Goal: Transaction & Acquisition: Download file/media

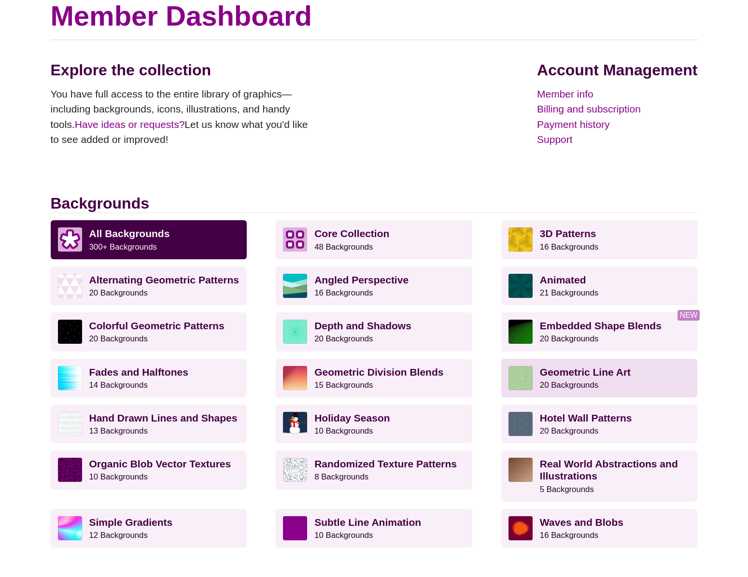
scroll to position [177, 0]
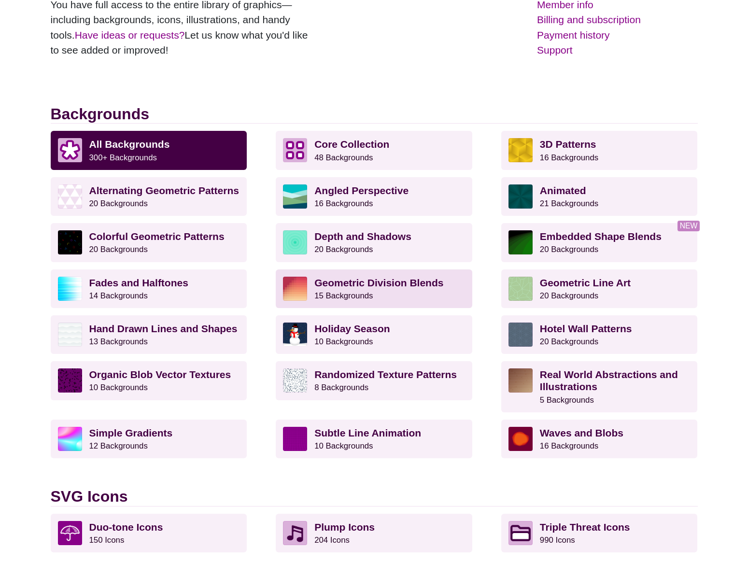
click at [339, 283] on strong "Geometric Division Blends" at bounding box center [378, 282] width 129 height 11
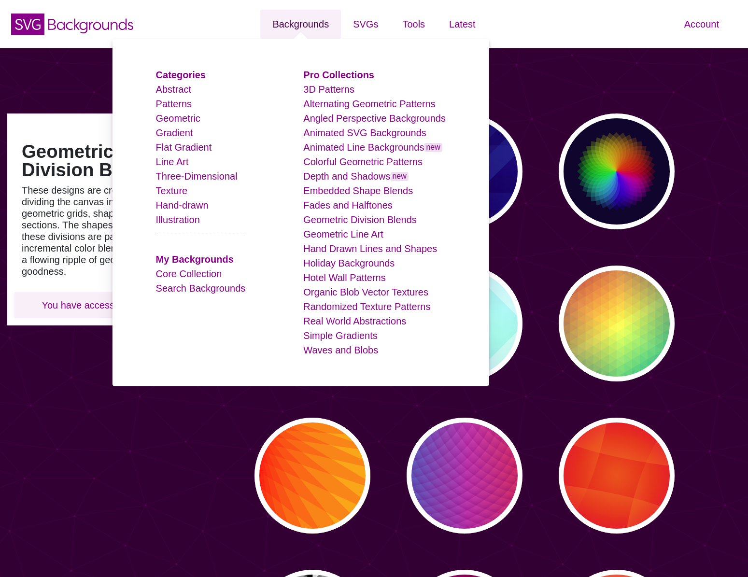
click at [308, 19] on link "Backgrounds" at bounding box center [300, 24] width 81 height 29
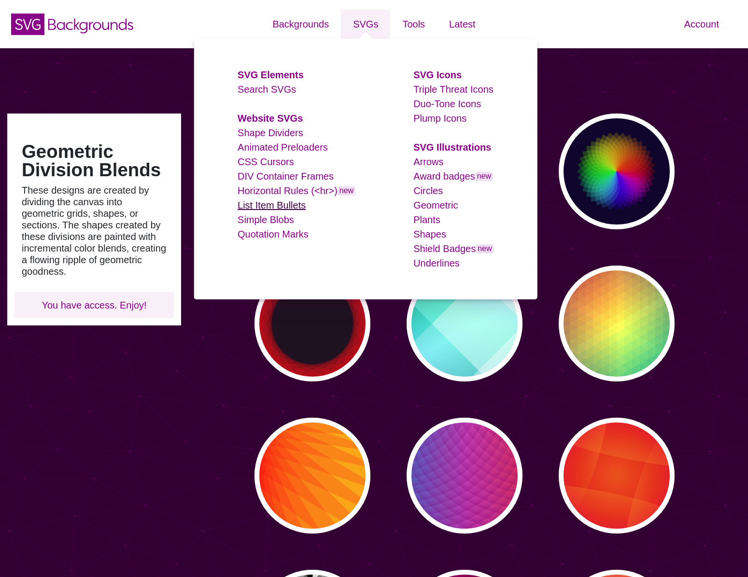
click at [273, 204] on link "List Item Bullets" at bounding box center [272, 205] width 68 height 11
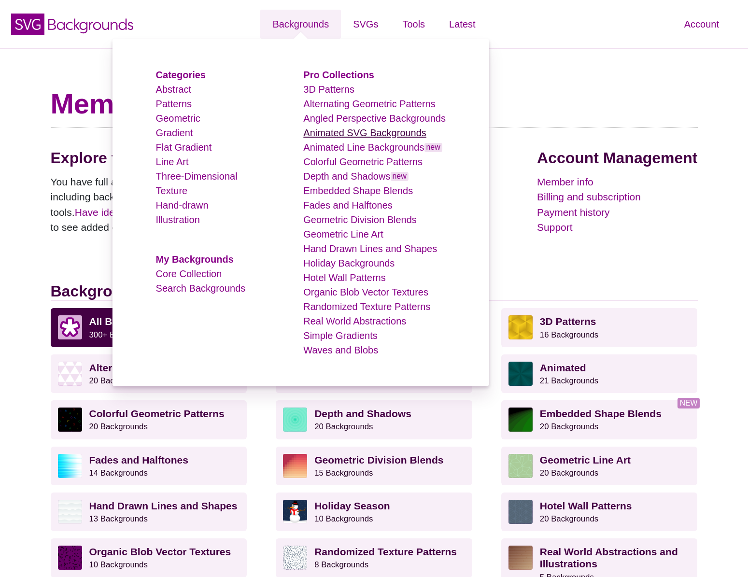
click at [344, 130] on link "Animated SVG Backgrounds" at bounding box center [364, 133] width 123 height 11
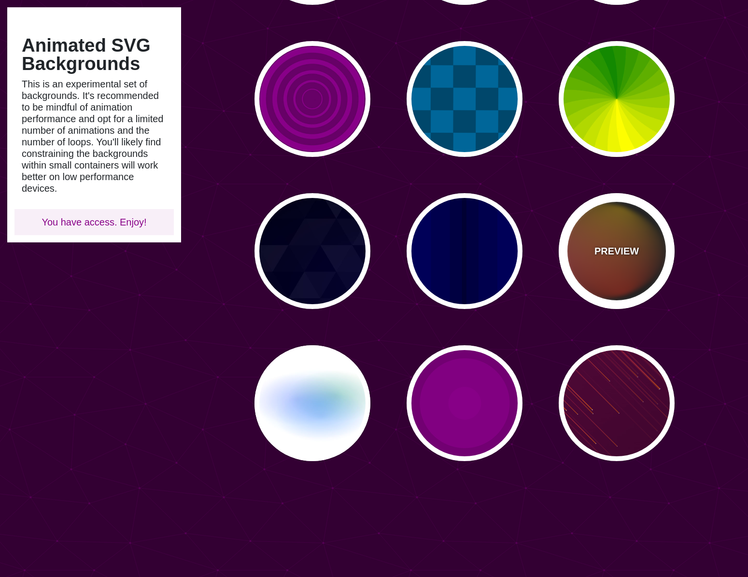
scroll to position [860, 0]
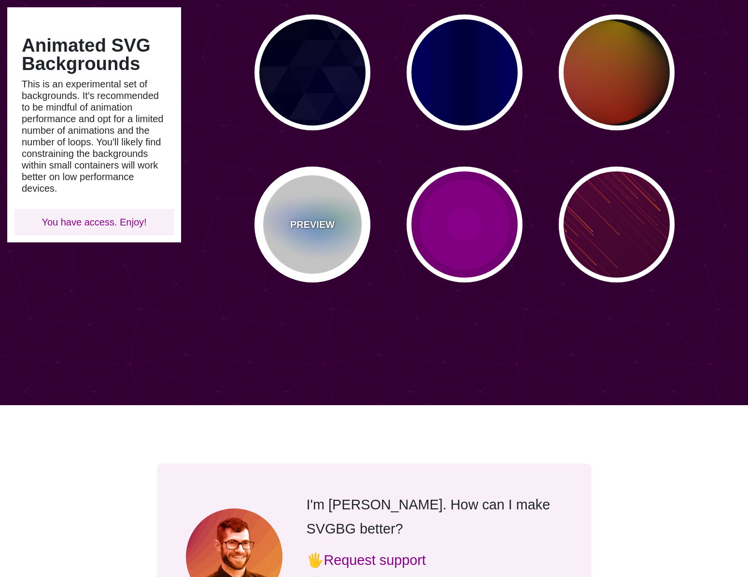
click at [317, 223] on p "PREVIEW" at bounding box center [312, 224] width 44 height 14
type input "#FFFFFF"
type input "#AA00FF"
type input "#0088FF"
type input "#008800"
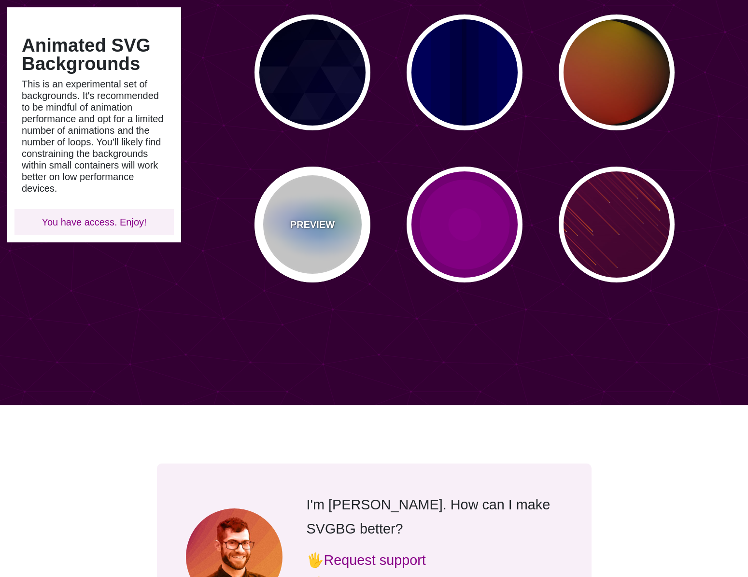
type input "8"
type input "24"
type input "999"
type input "0.5"
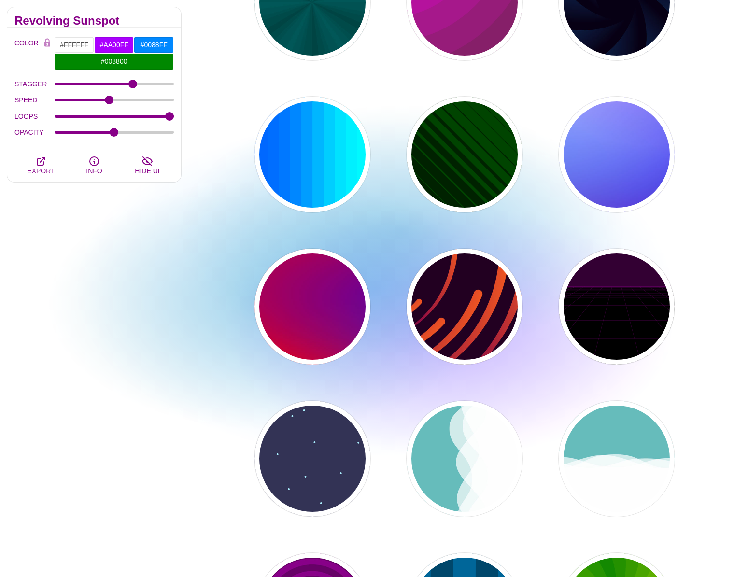
scroll to position [0, 0]
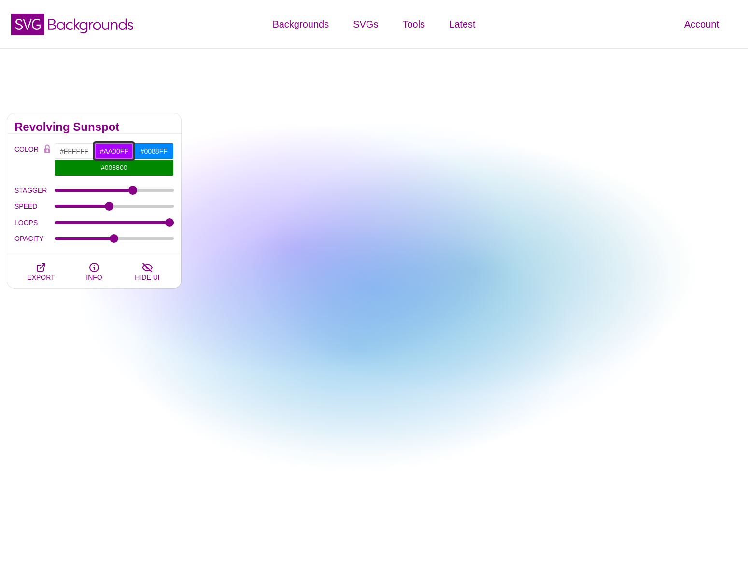
click at [116, 151] on input "#AA00FF" at bounding box center [114, 151] width 40 height 16
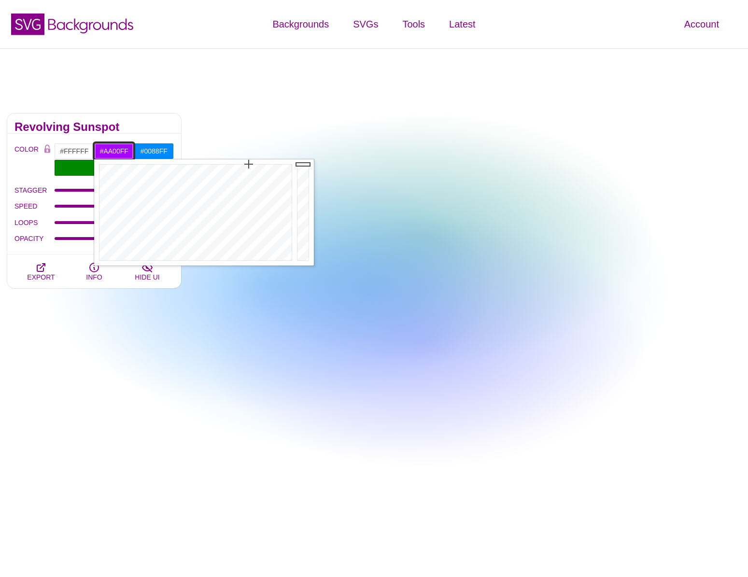
click at [116, 151] on input "#AA00FF" at bounding box center [114, 151] width 40 height 16
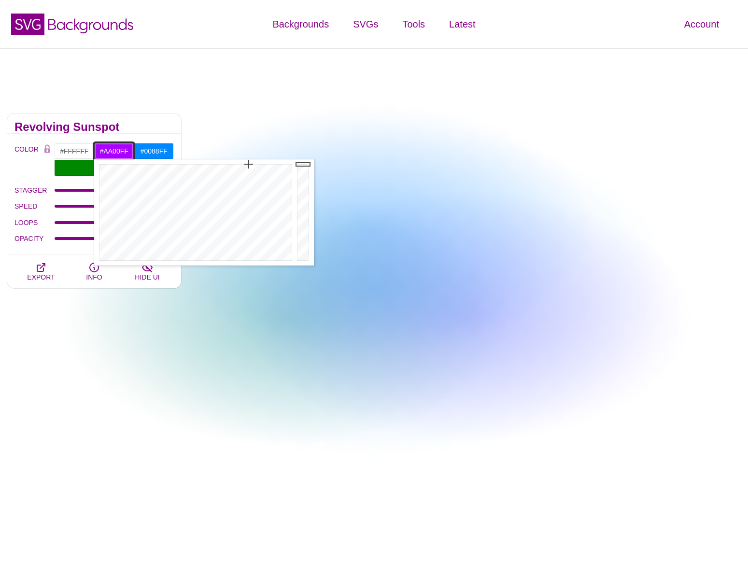
click at [116, 151] on input "#AA00FF" at bounding box center [114, 151] width 40 height 16
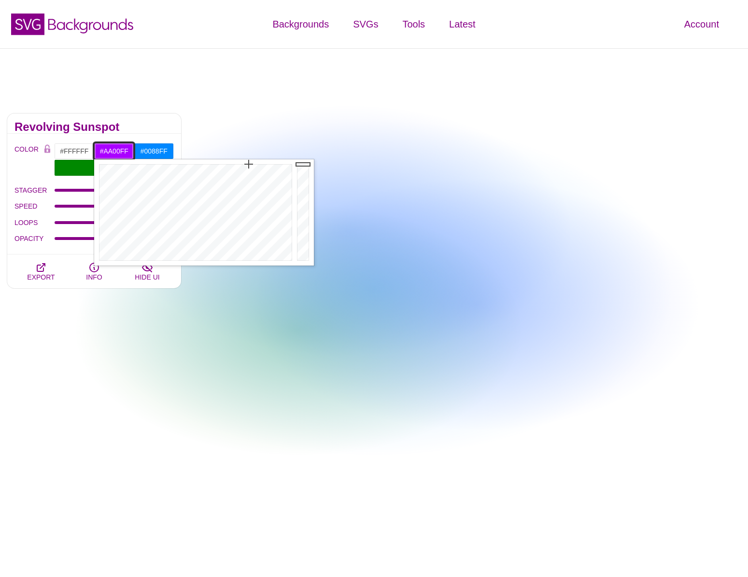
paste input "a37e2c"
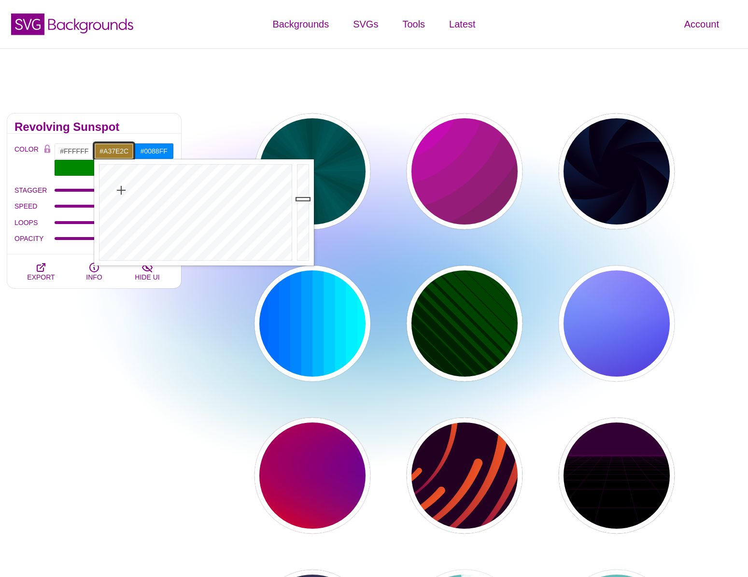
type input "#A37E2C"
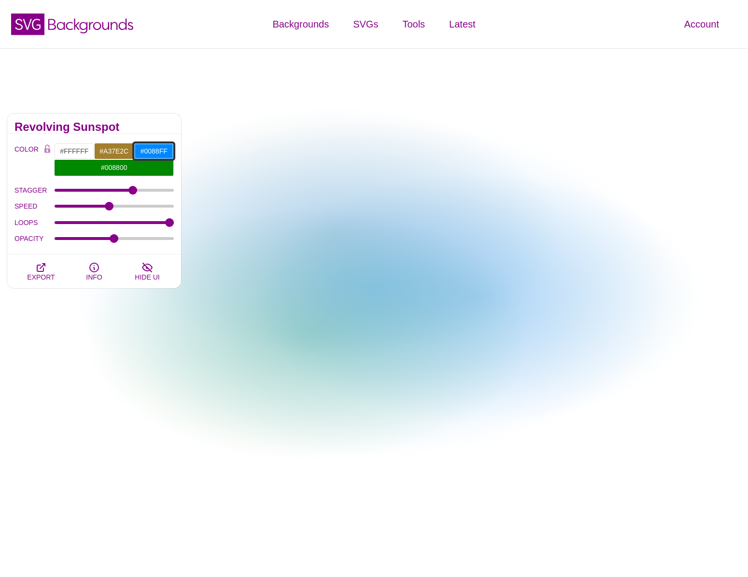
click at [149, 153] on input "#0088FF" at bounding box center [154, 151] width 40 height 16
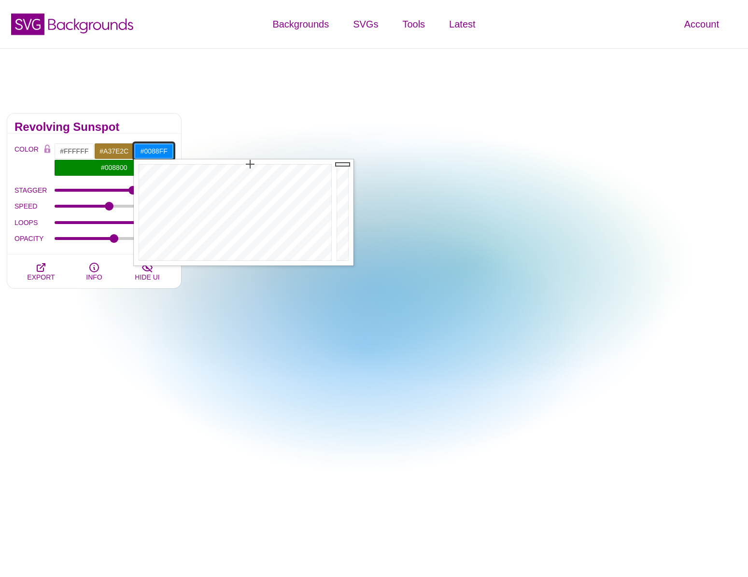
click at [149, 153] on input "#0088FF" at bounding box center [154, 151] width 40 height 16
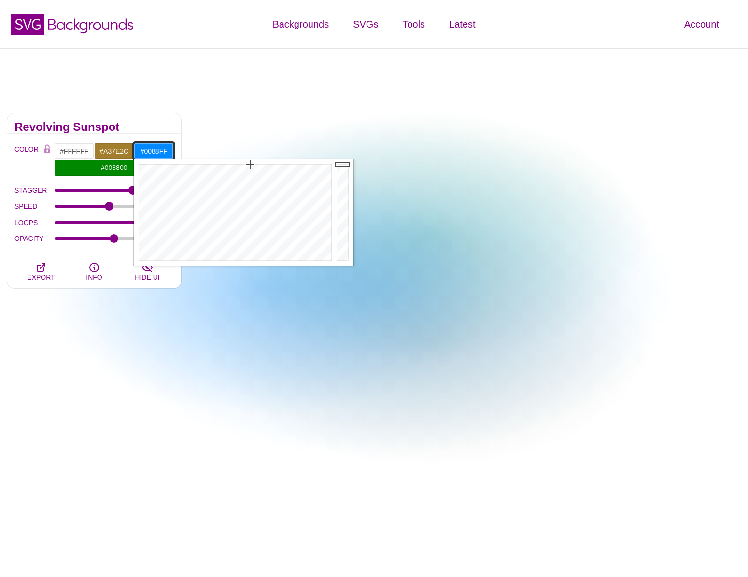
click at [149, 153] on input "#0088FF" at bounding box center [154, 151] width 40 height 16
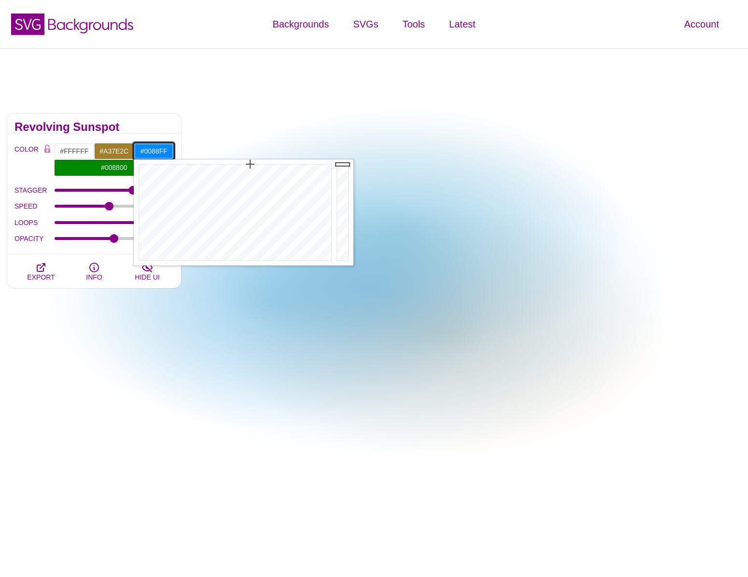
paste input "6039"
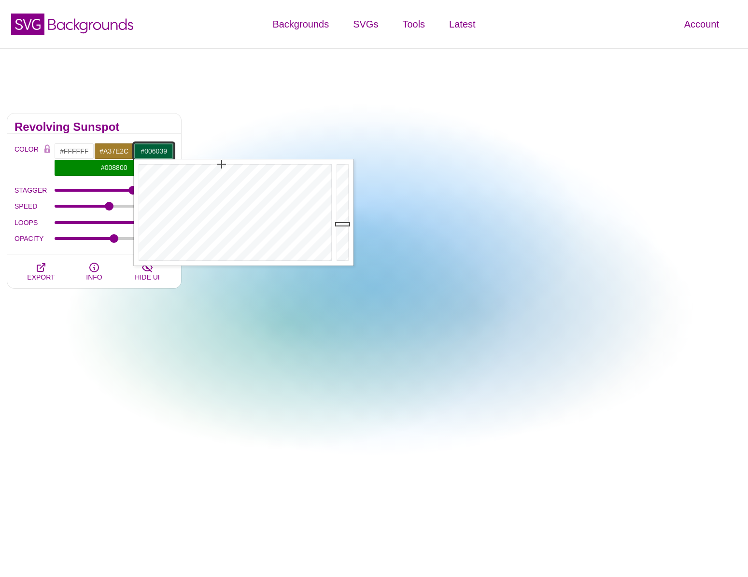
type input "#006039"
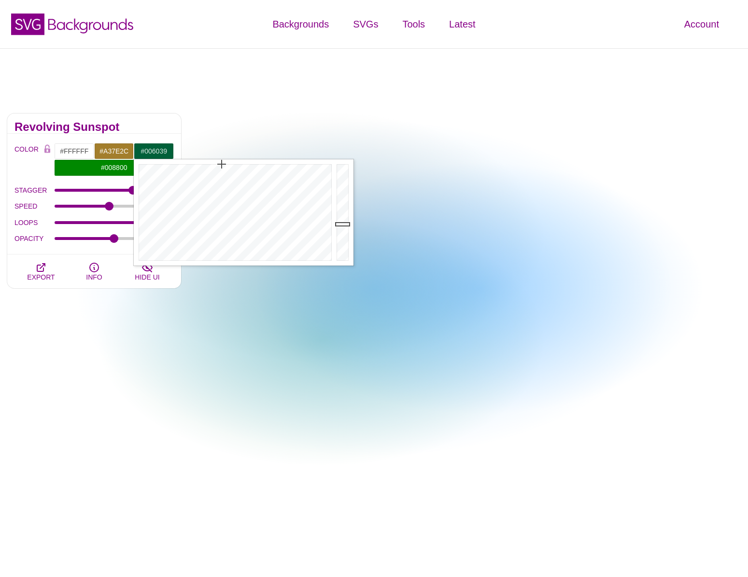
click at [134, 129] on h2 "Revolving Sunspot" at bounding box center [93, 127] width 159 height 8
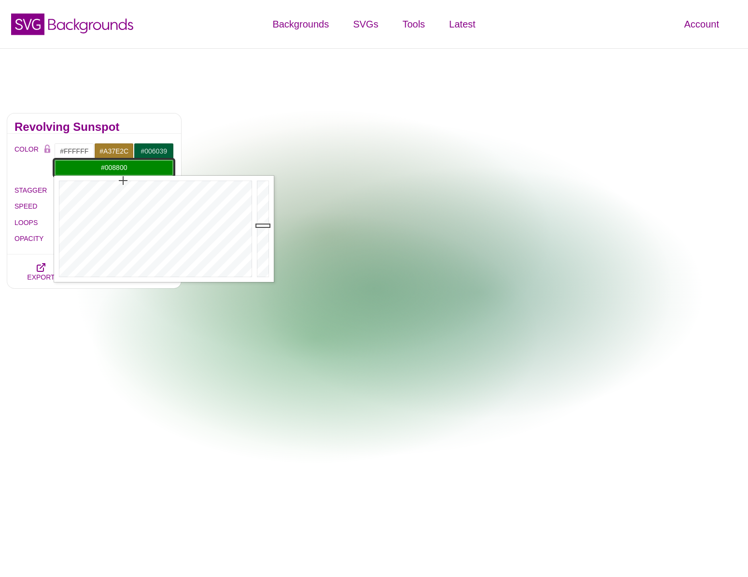
click at [134, 168] on input "#008800" at bounding box center [114, 167] width 120 height 16
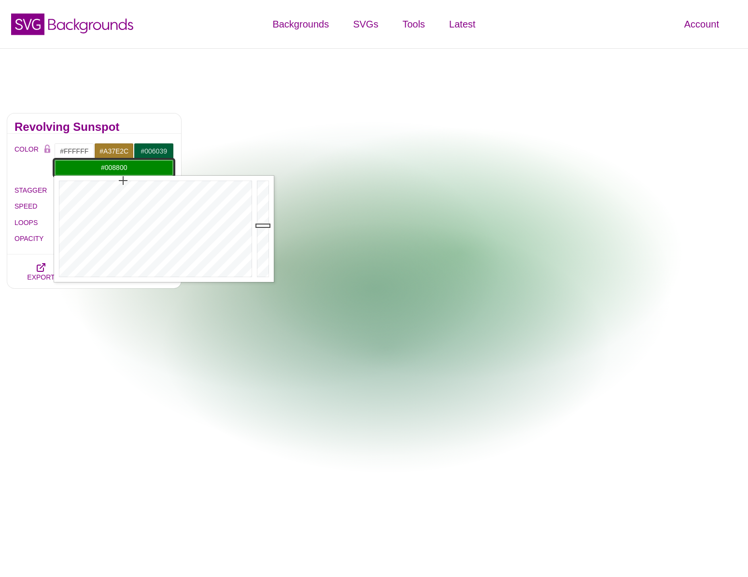
click at [134, 168] on input "#008800" at bounding box center [114, 167] width 120 height 16
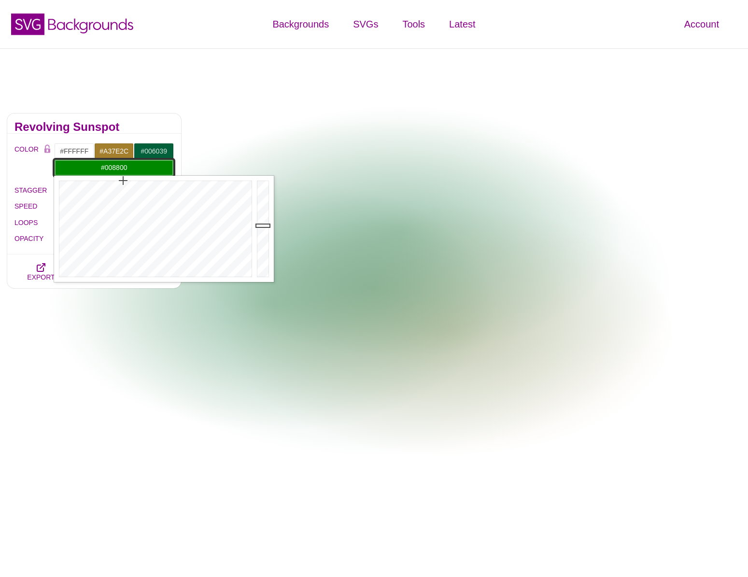
click at [134, 168] on input "#008800" at bounding box center [114, 167] width 120 height 16
paste input "FBBE01"
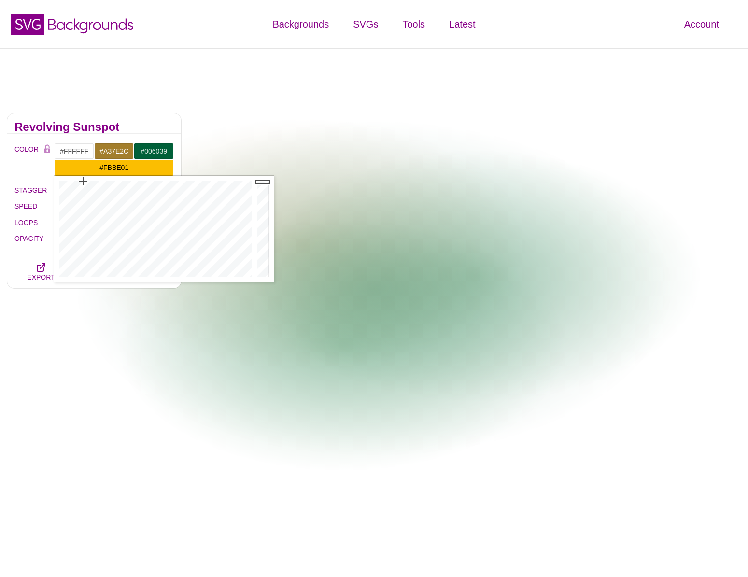
click at [146, 120] on div "Revolving Sunspot" at bounding box center [94, 124] width 174 height 20
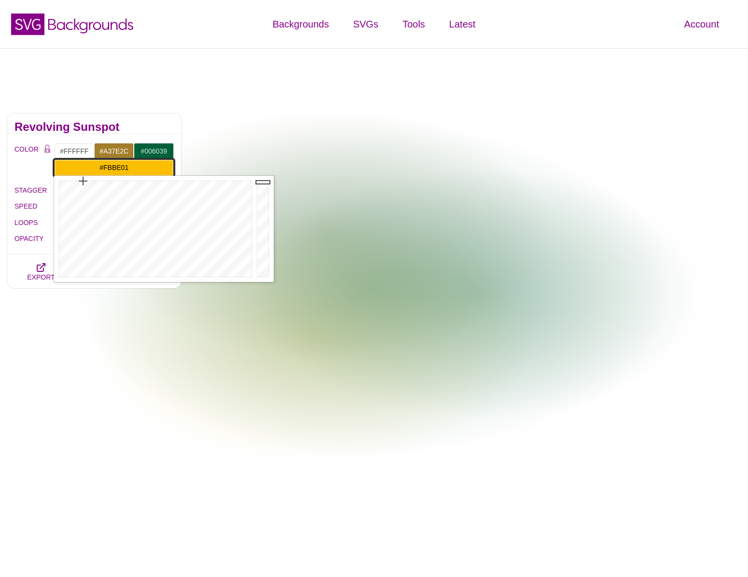
click at [134, 171] on input "#FBBE01" at bounding box center [114, 167] width 120 height 16
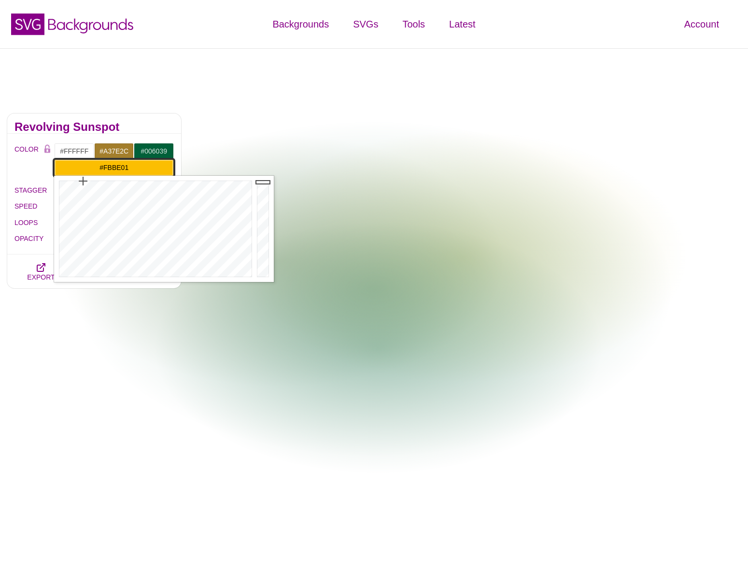
click at [134, 171] on input "#FBBE01" at bounding box center [114, 167] width 120 height 16
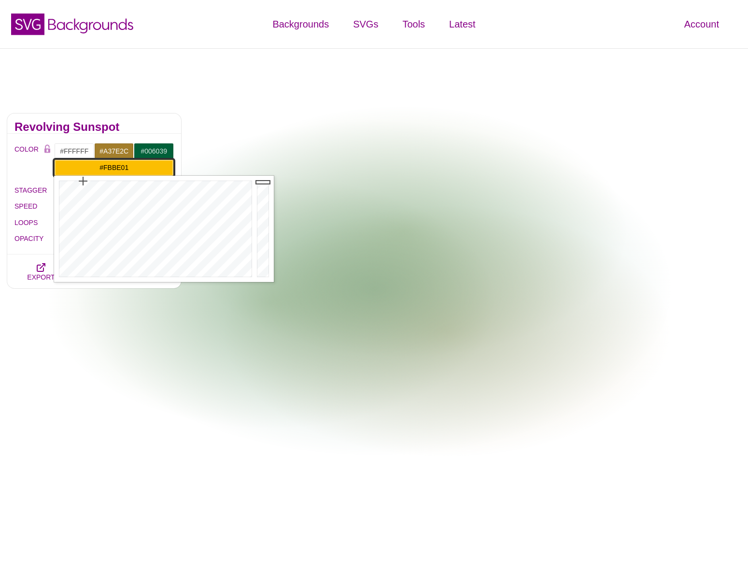
click at [134, 171] on input "#FBBE01" at bounding box center [114, 167] width 120 height 16
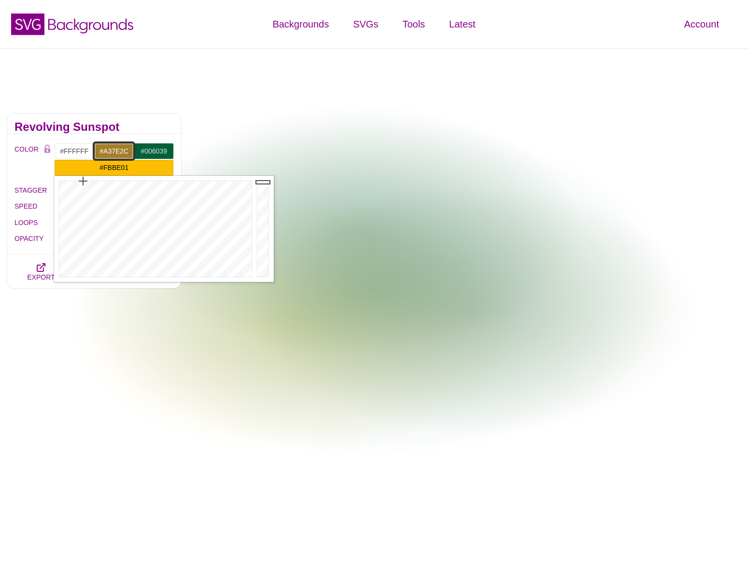
click at [113, 151] on input "#A37E2C" at bounding box center [114, 151] width 40 height 16
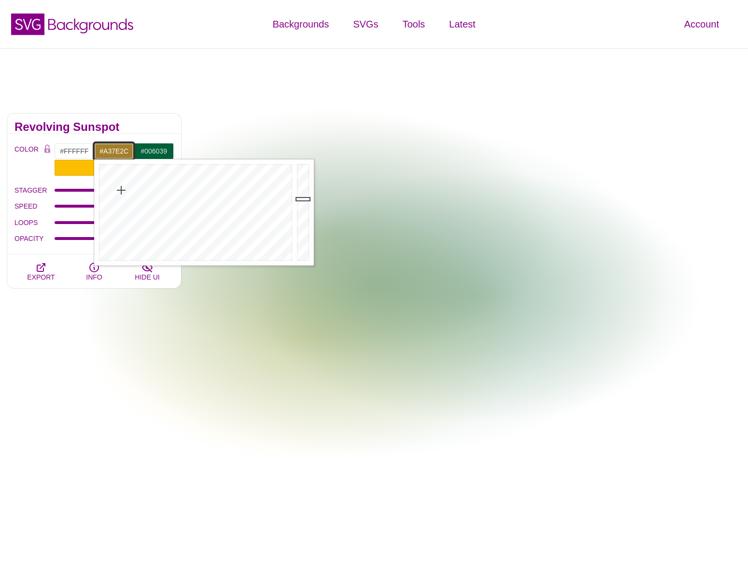
click at [113, 151] on input "#A37E2C" at bounding box center [114, 151] width 40 height 16
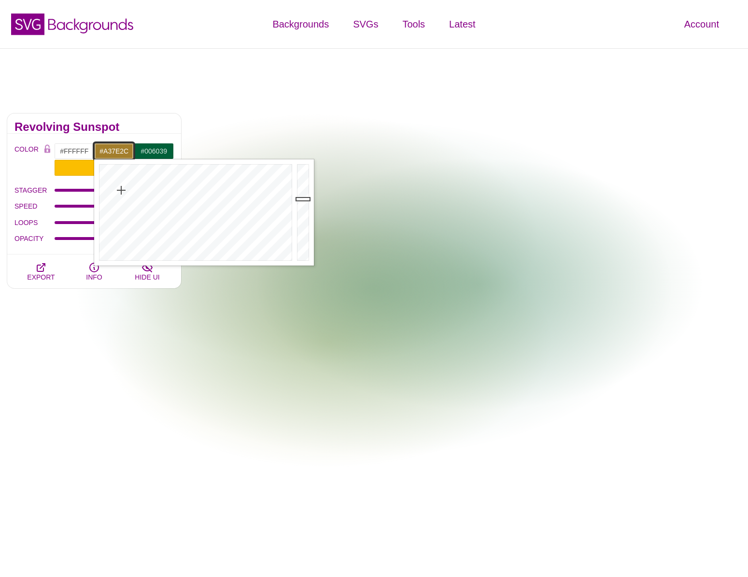
click at [113, 151] on input "#A37E2C" at bounding box center [114, 151] width 40 height 16
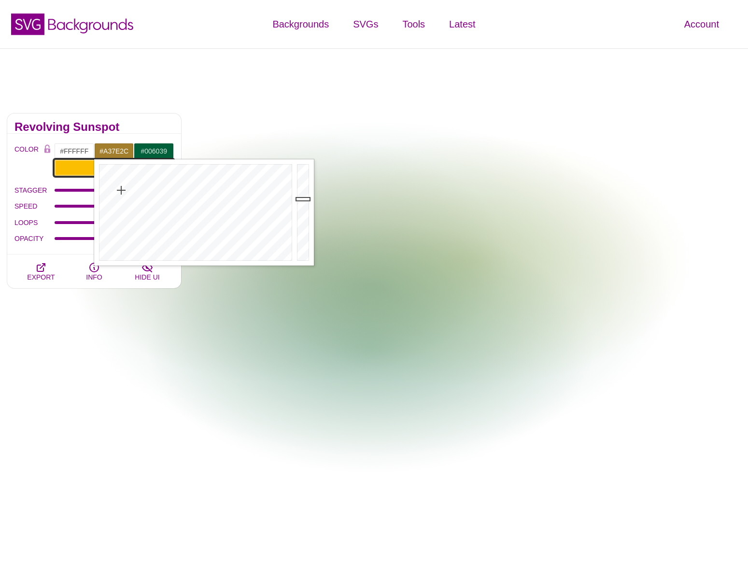
click at [81, 171] on input "#FBBE01" at bounding box center [114, 167] width 120 height 16
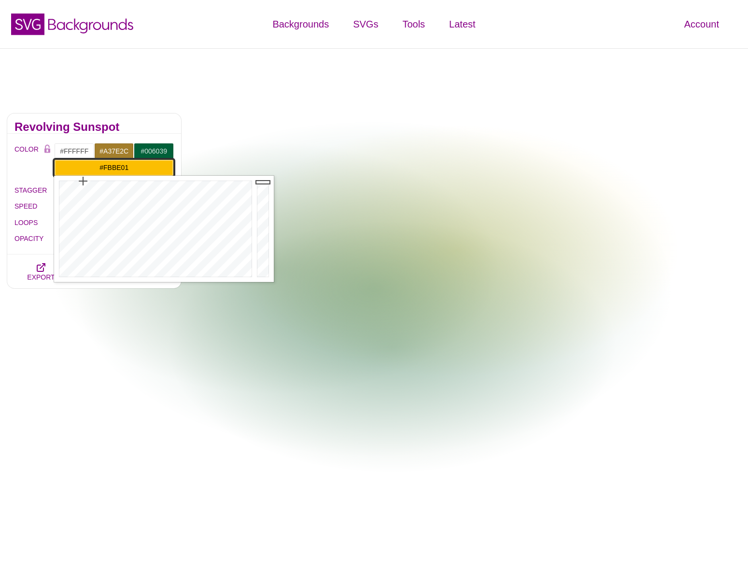
click at [81, 171] on input "#FBBE01" at bounding box center [114, 167] width 120 height 16
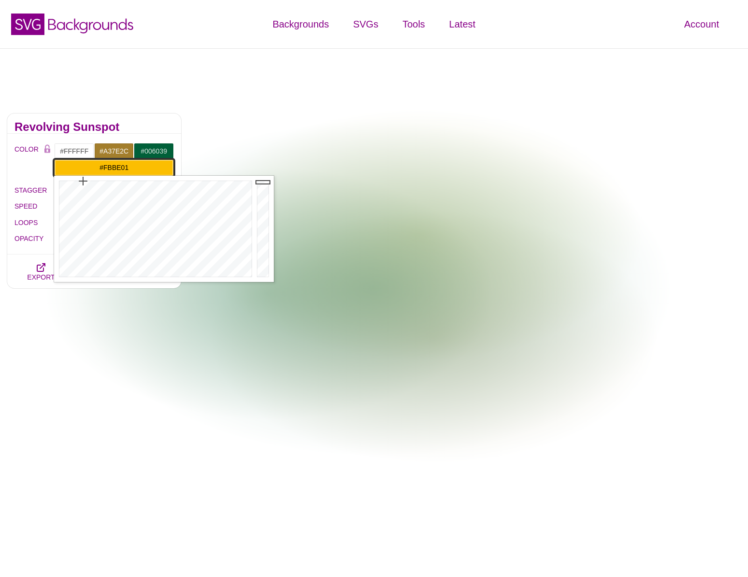
click at [81, 171] on input "#FBBE01" at bounding box center [114, 167] width 120 height 16
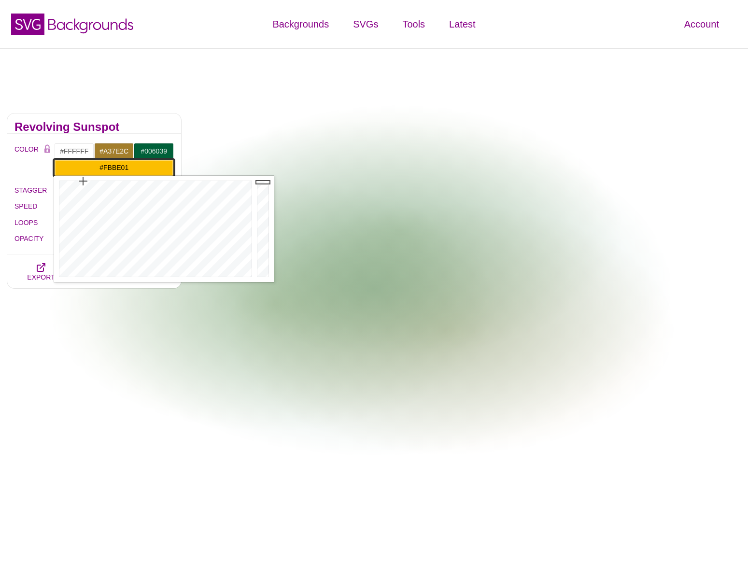
click at [81, 171] on input "#FBBE01" at bounding box center [114, 167] width 120 height 16
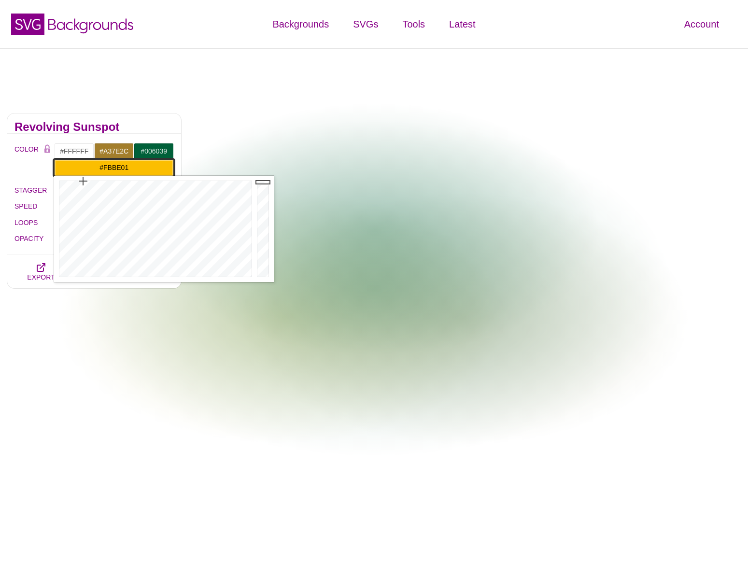
click at [81, 171] on input "#FBBE01" at bounding box center [114, 167] width 120 height 16
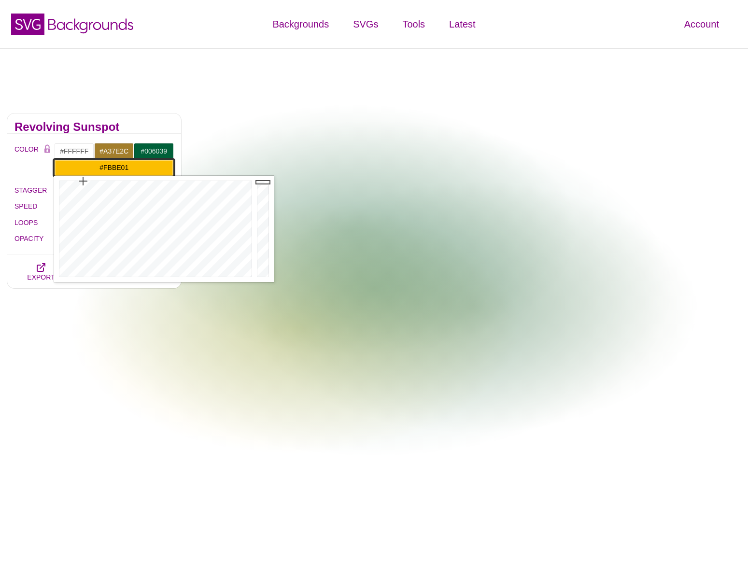
click at [81, 171] on input "#FBBE01" at bounding box center [114, 167] width 120 height 16
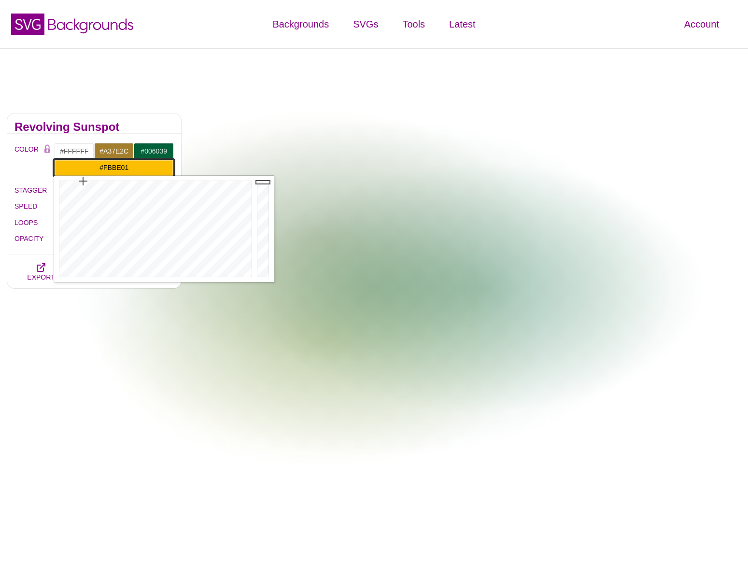
click at [81, 171] on input "#FBBE01" at bounding box center [114, 167] width 120 height 16
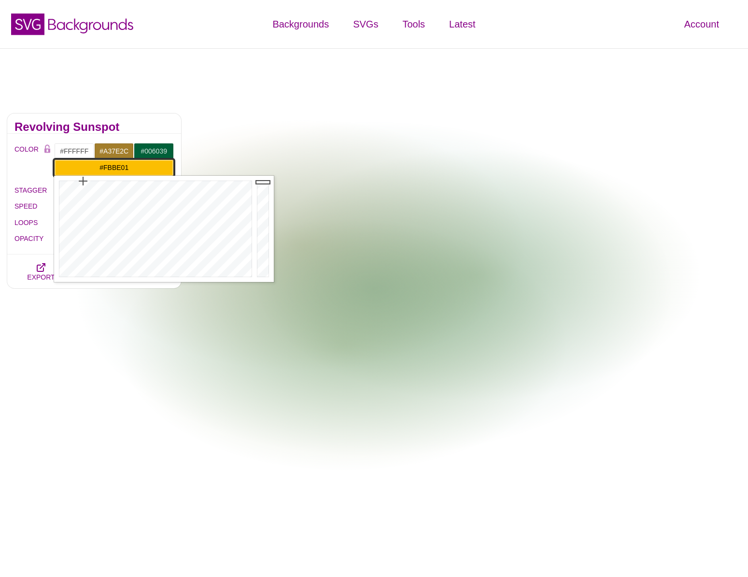
click at [114, 168] on input "#FBBE01" at bounding box center [114, 167] width 120 height 16
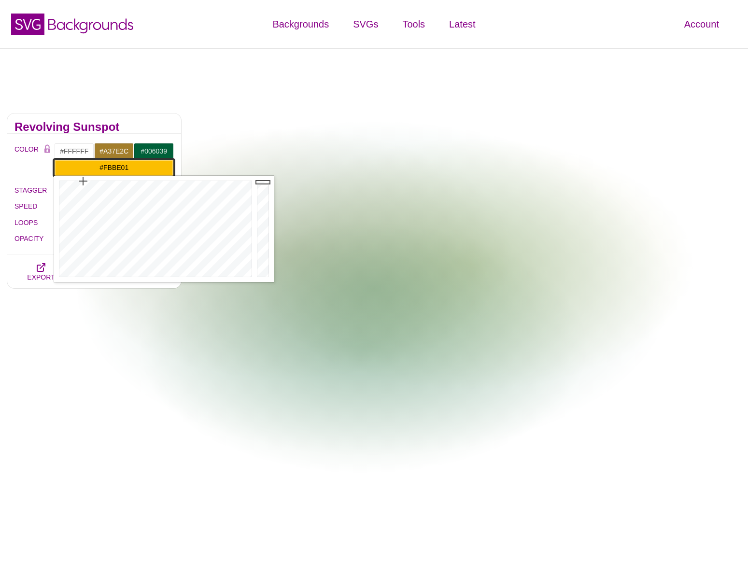
click at [114, 168] on input "#FBBE01" at bounding box center [114, 167] width 120 height 16
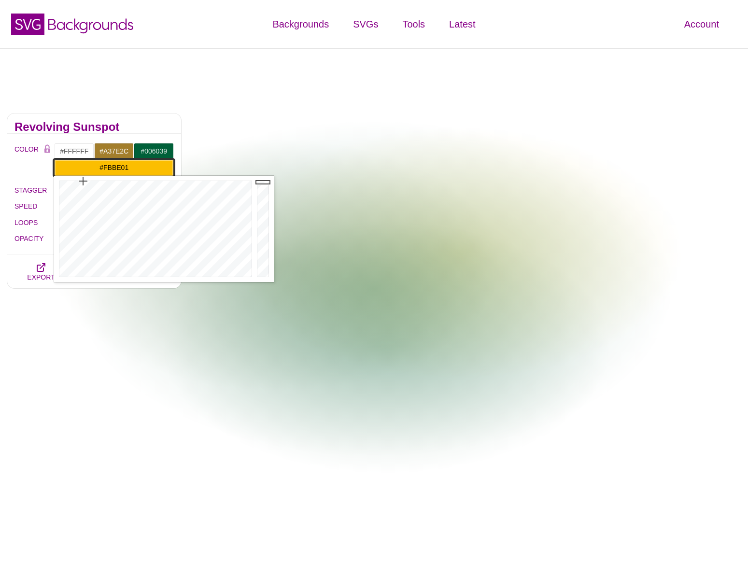
click at [114, 168] on input "#FBBE01" at bounding box center [114, 167] width 120 height 16
paste input "A37E2C"
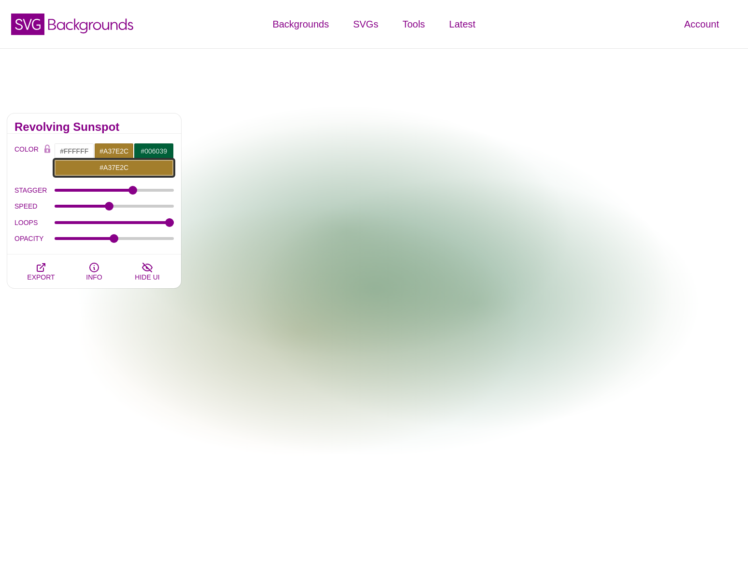
click at [133, 166] on input "#A37E2C" at bounding box center [114, 167] width 120 height 16
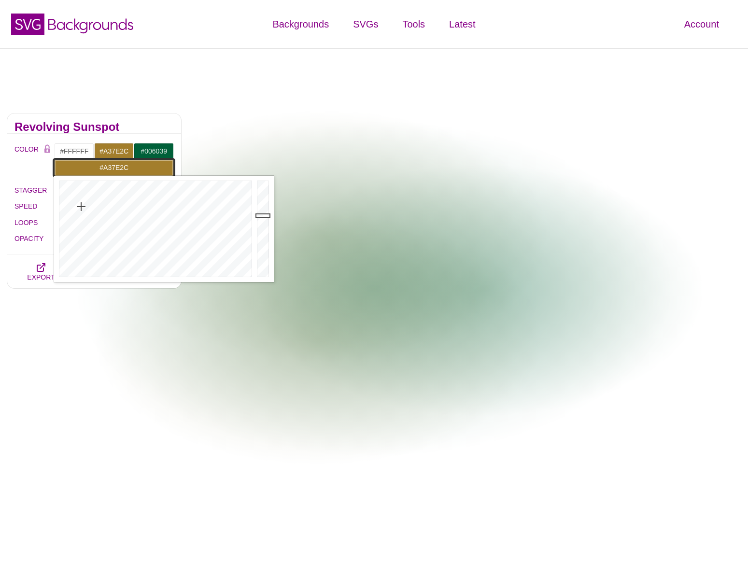
click at [133, 166] on input "#A37E2C" at bounding box center [114, 167] width 120 height 16
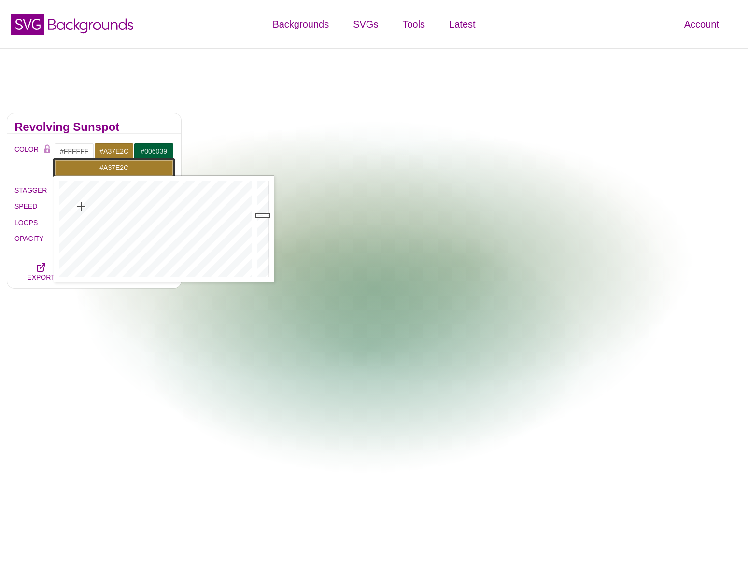
paste input "006039"
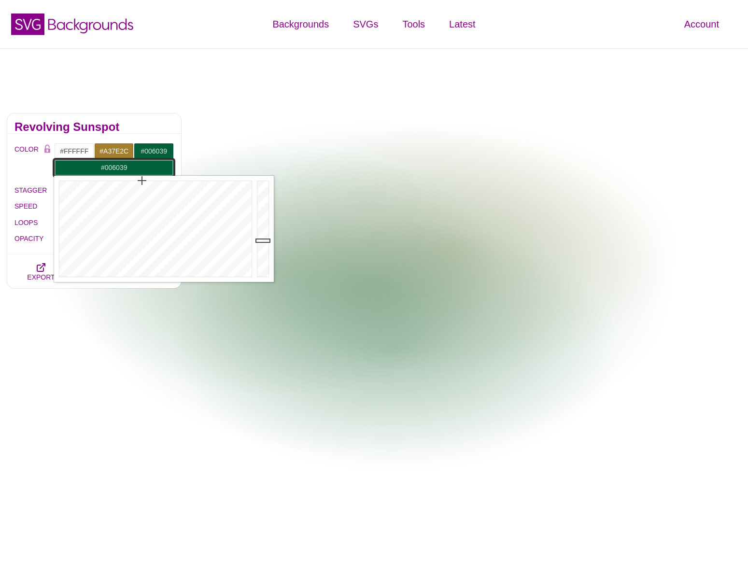
type input "#006039"
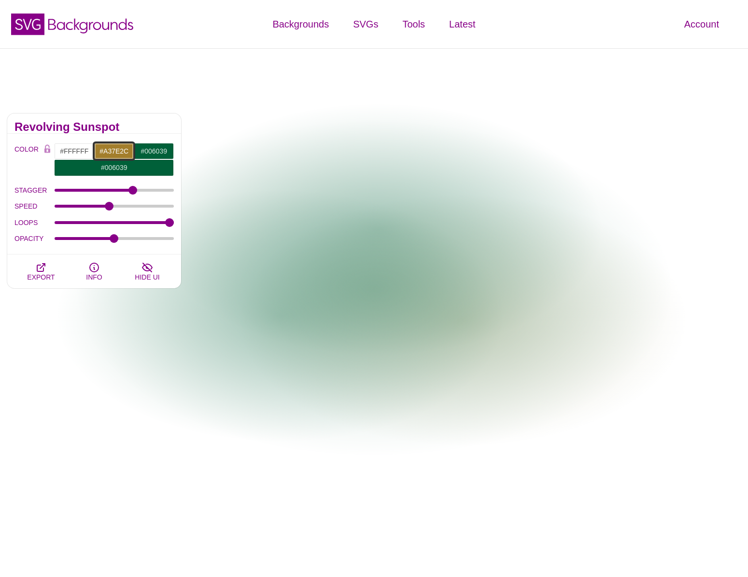
click at [116, 150] on input "#A37E2C" at bounding box center [114, 151] width 40 height 16
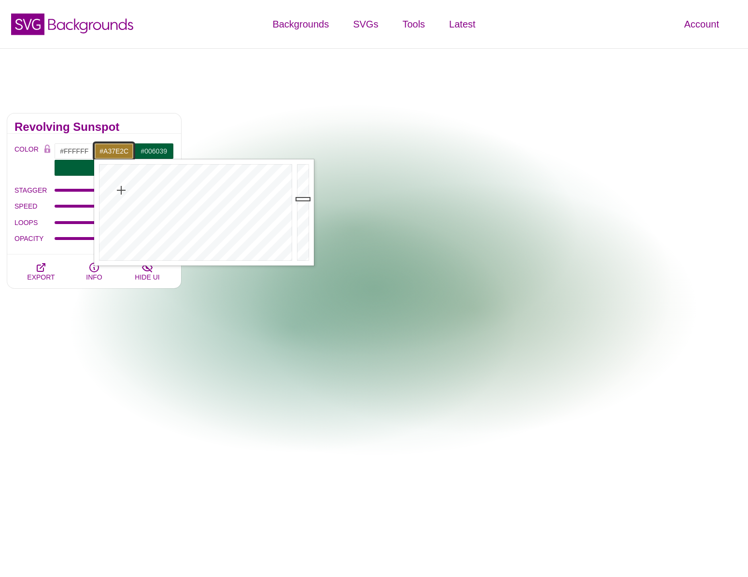
click at [116, 150] on input "#A37E2C" at bounding box center [114, 151] width 40 height 16
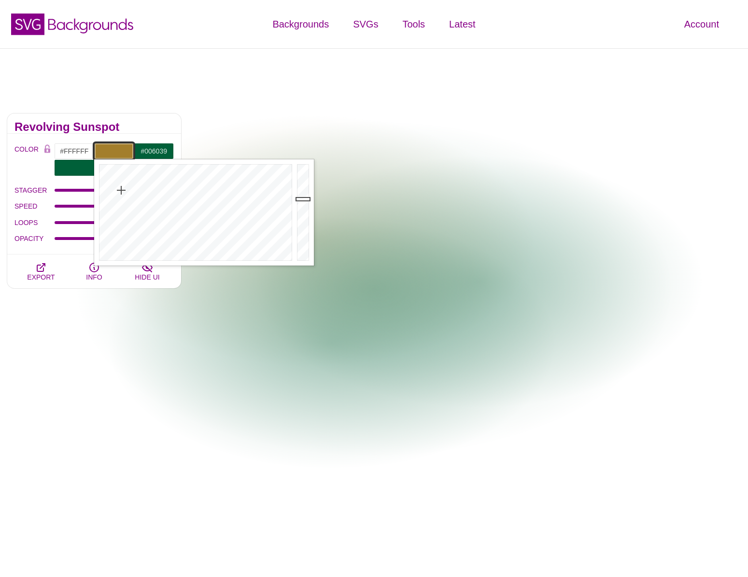
type input "#A37E2C"
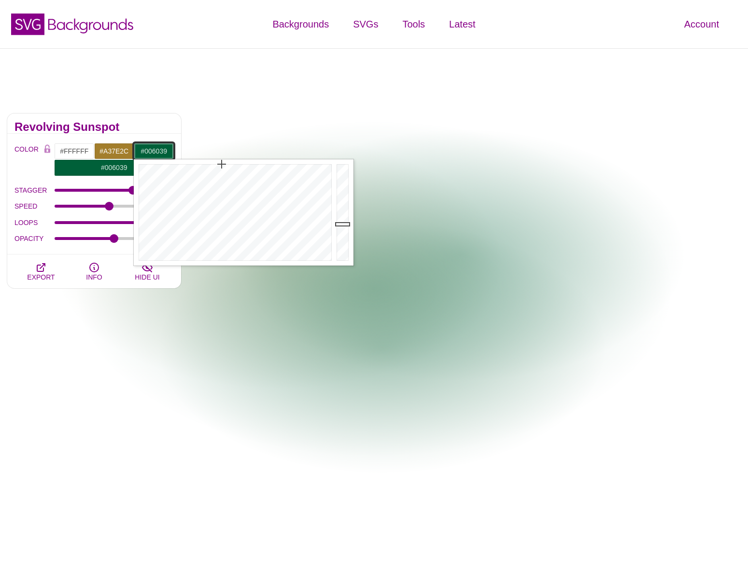
click at [146, 150] on input "#006039" at bounding box center [154, 151] width 40 height 16
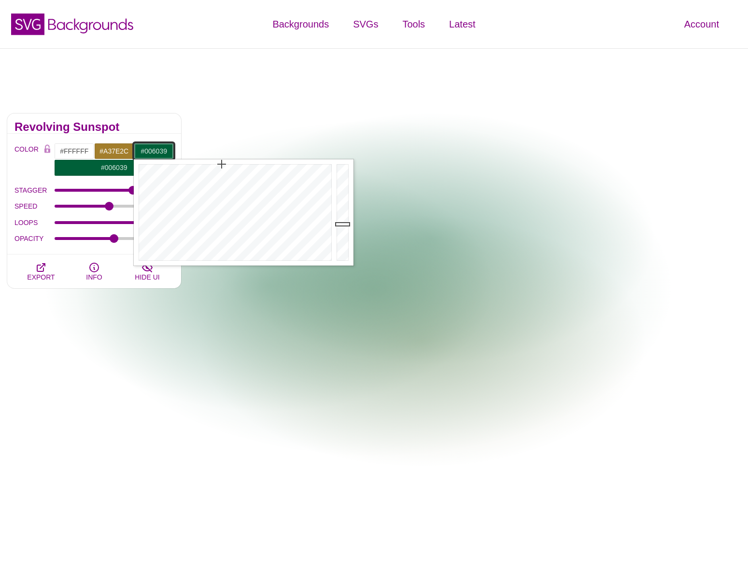
click at [146, 150] on input "#006039" at bounding box center [154, 151] width 40 height 16
paste input "A37E2C"
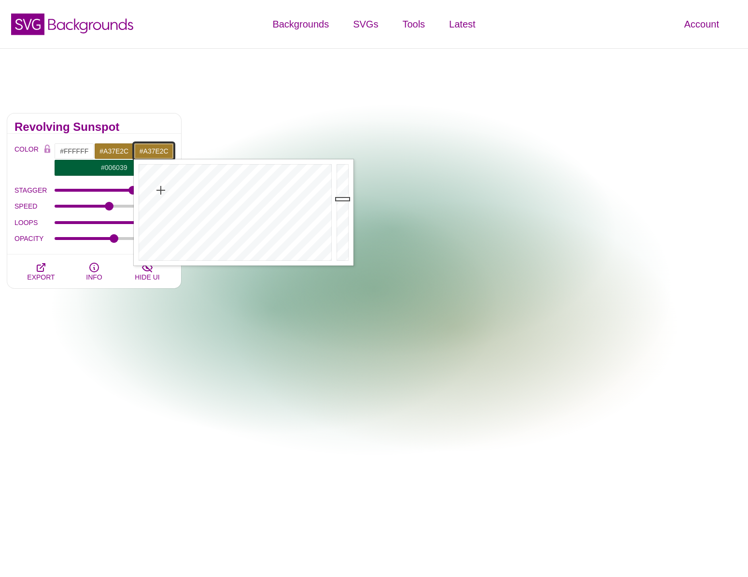
type input "#A37E2C"
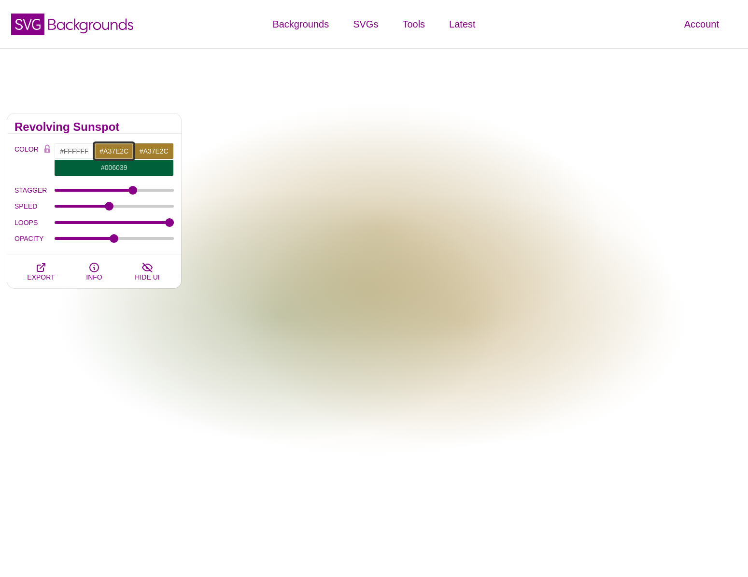
click at [119, 150] on input "#A37E2C" at bounding box center [114, 151] width 40 height 16
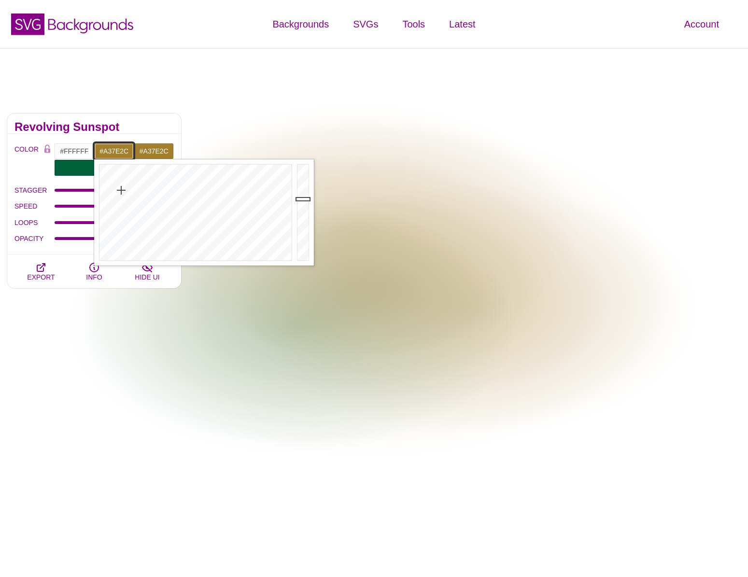
click at [119, 150] on input "#A37E2C" at bounding box center [114, 151] width 40 height 16
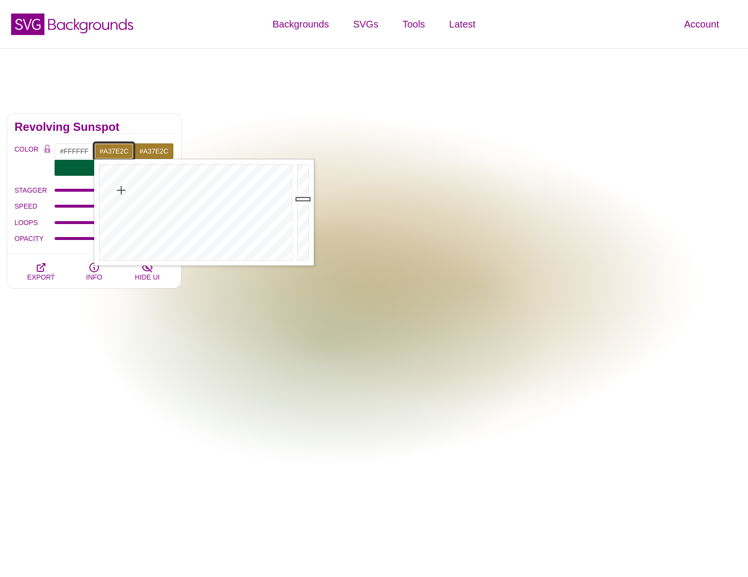
paste input "006039"
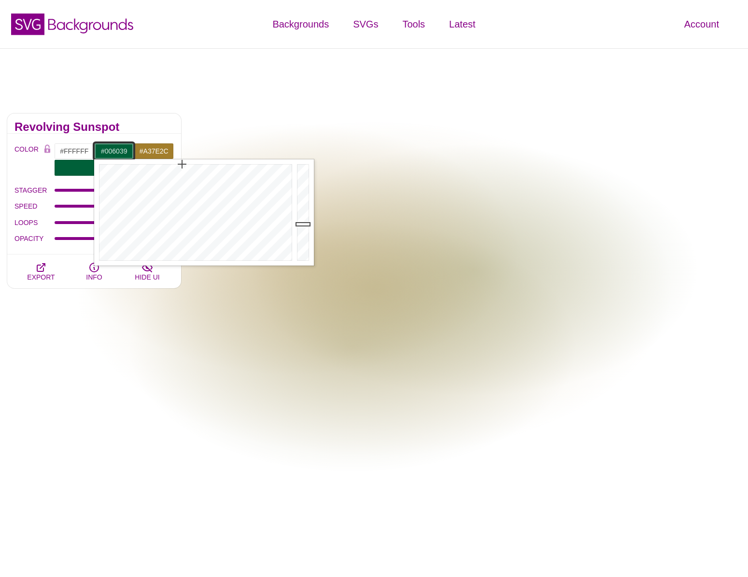
type input "#006039"
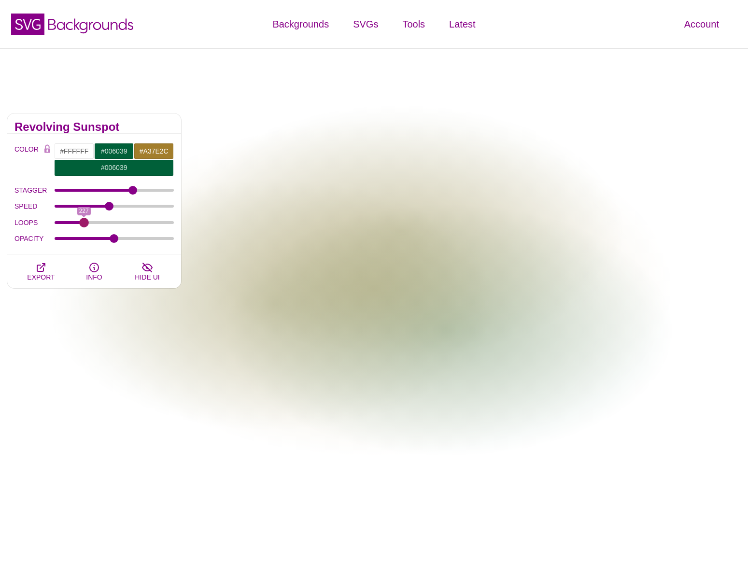
click at [84, 223] on input "LOOPS" at bounding box center [115, 223] width 120 height 4
drag, startPoint x: 84, startPoint y: 223, endPoint x: -1, endPoint y: 213, distance: 85.6
type input "0"
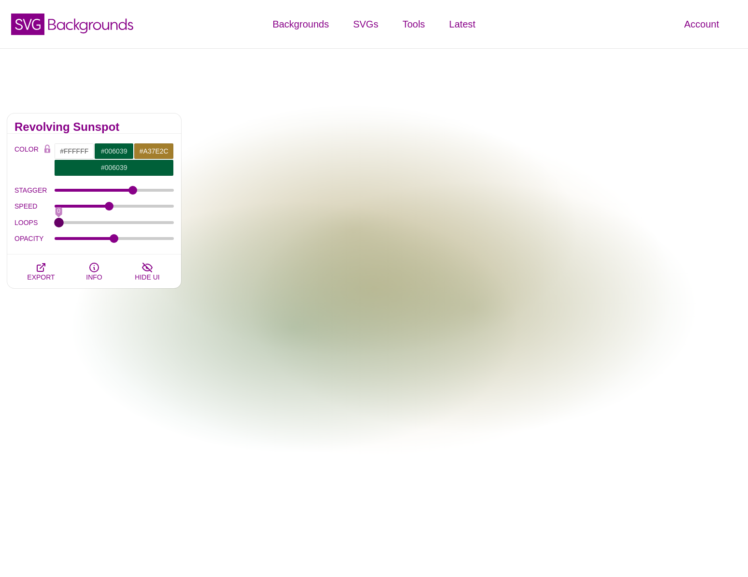
click at [55, 221] on input "LOOPS" at bounding box center [115, 223] width 120 height 4
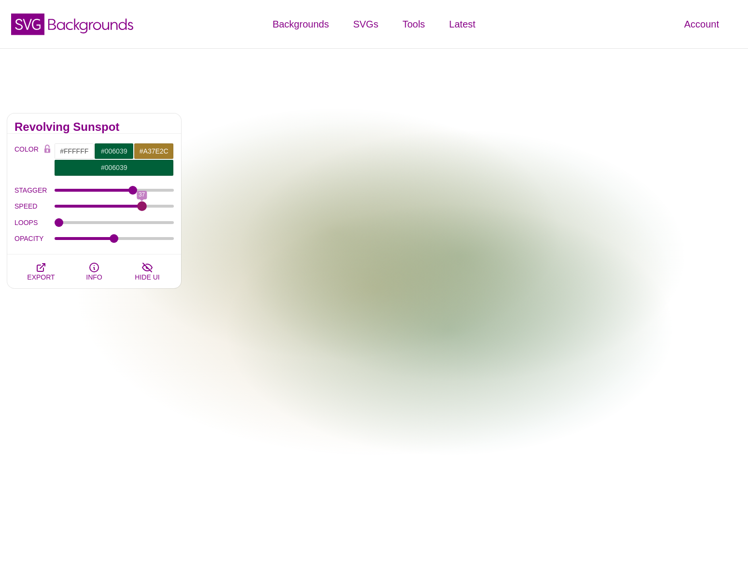
click at [142, 207] on input "SPEED" at bounding box center [115, 206] width 120 height 4
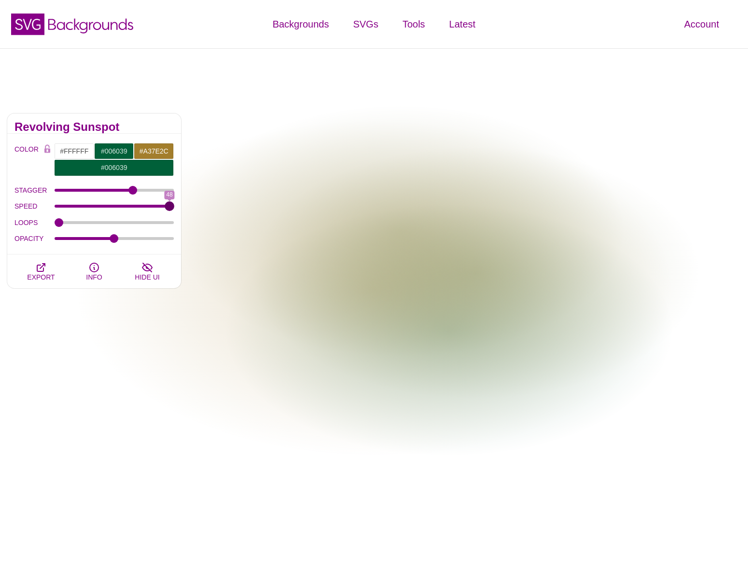
drag, startPoint x: 142, startPoint y: 207, endPoint x: 182, endPoint y: 207, distance: 40.1
type input "48"
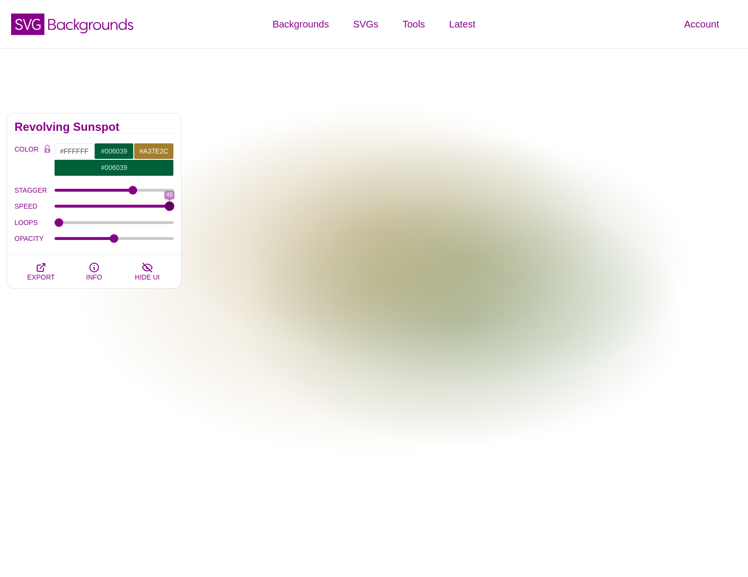
click at [174, 207] on input "SPEED" at bounding box center [115, 206] width 120 height 4
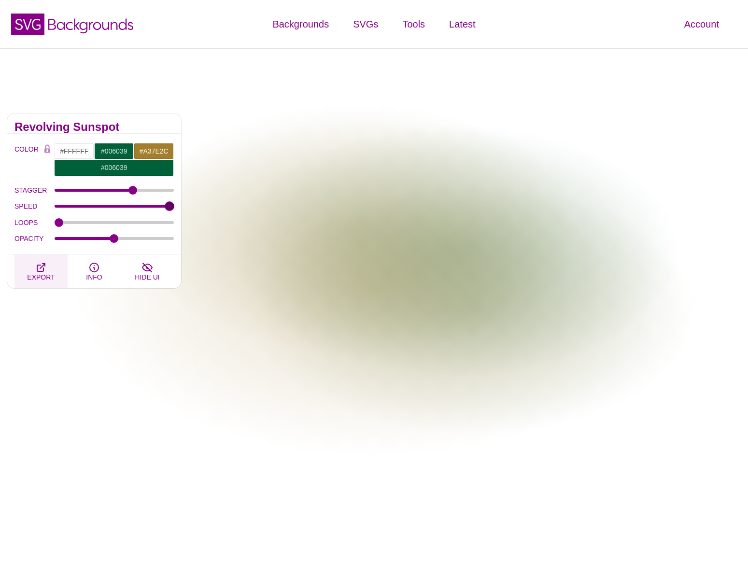
click at [36, 269] on icon "button" at bounding box center [41, 268] width 12 height 12
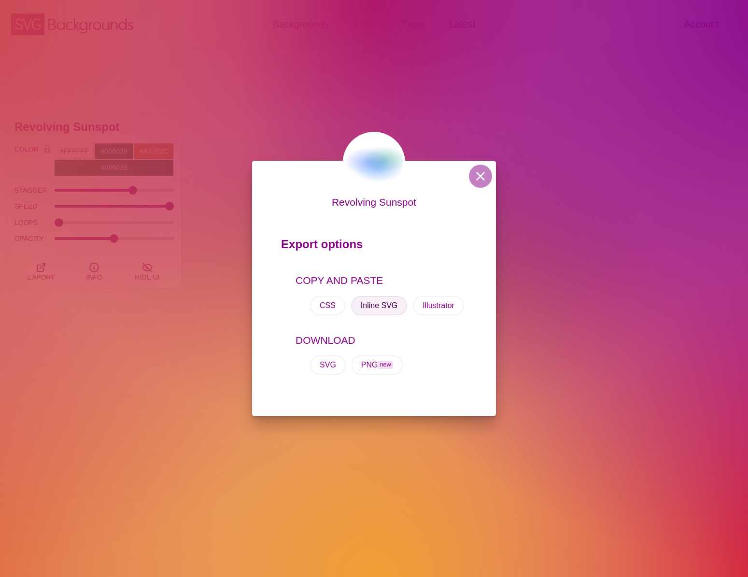
click at [375, 307] on button "Inline SVG" at bounding box center [379, 305] width 56 height 19
click at [488, 176] on button at bounding box center [480, 176] width 23 height 23
